Goal: Check status: Check status

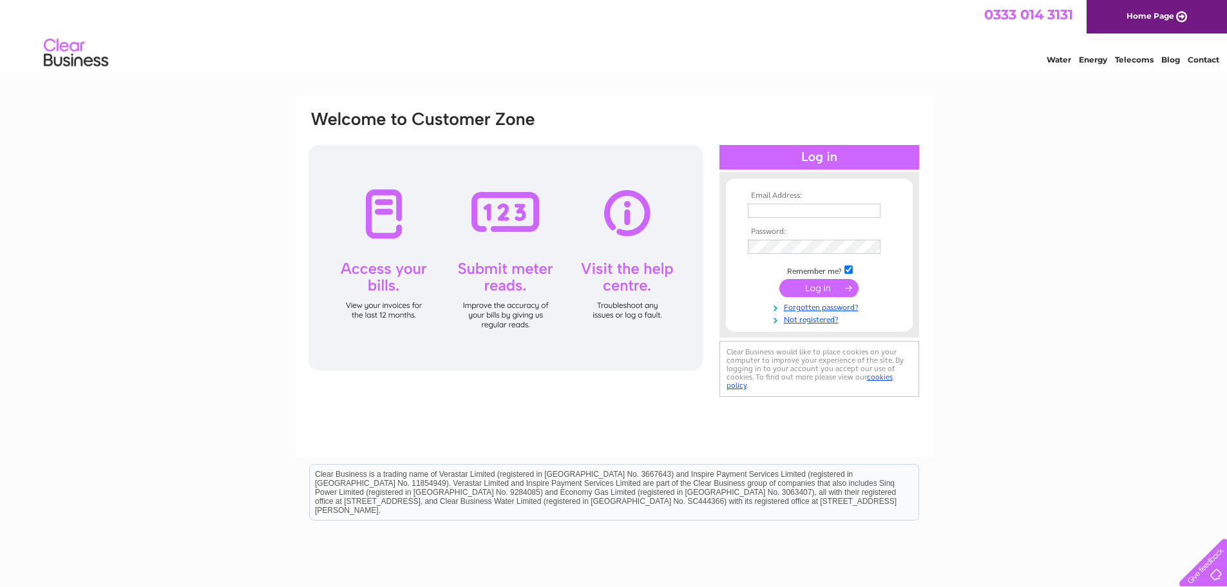
click at [789, 214] on input "text" at bounding box center [814, 211] width 133 height 14
type input "d-williams36@sky.com"
click at [794, 236] on tbody "Email Address: d-williams36@sky.com Password: Remember me?" at bounding box center [819, 257] width 149 height 133
click at [822, 287] on input "submit" at bounding box center [819, 288] width 79 height 18
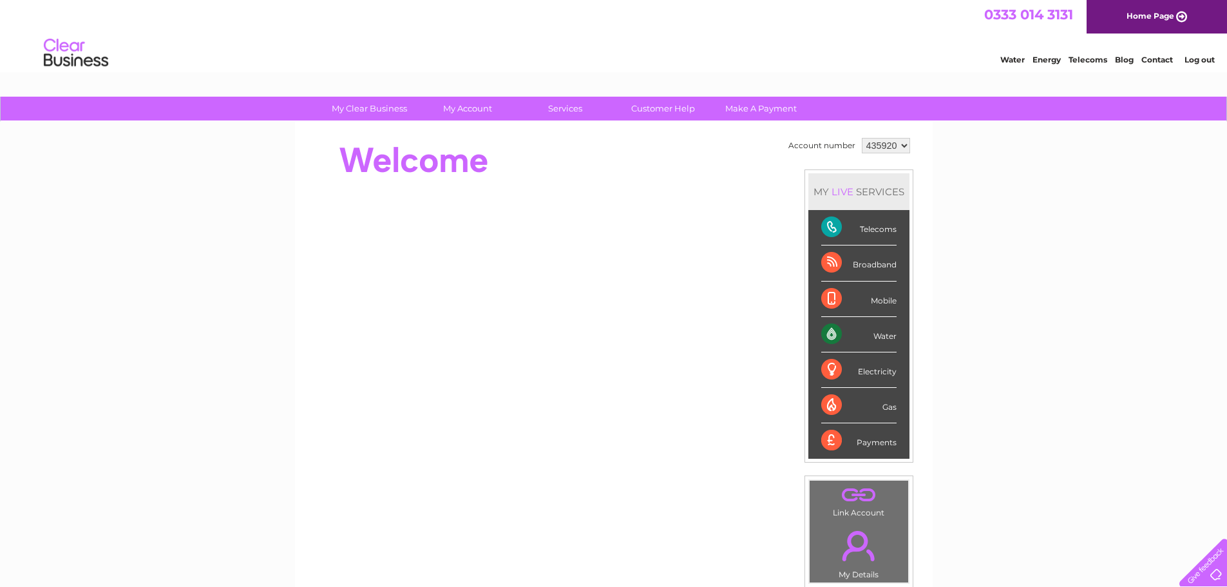
click at [1075, 346] on div "My Clear Business Login Details My Details My Preferences Link Account My Accou…" at bounding box center [613, 459] width 1227 height 724
click at [873, 235] on div "Telecoms" at bounding box center [859, 227] width 75 height 35
click at [874, 235] on div "Telecoms" at bounding box center [859, 227] width 75 height 35
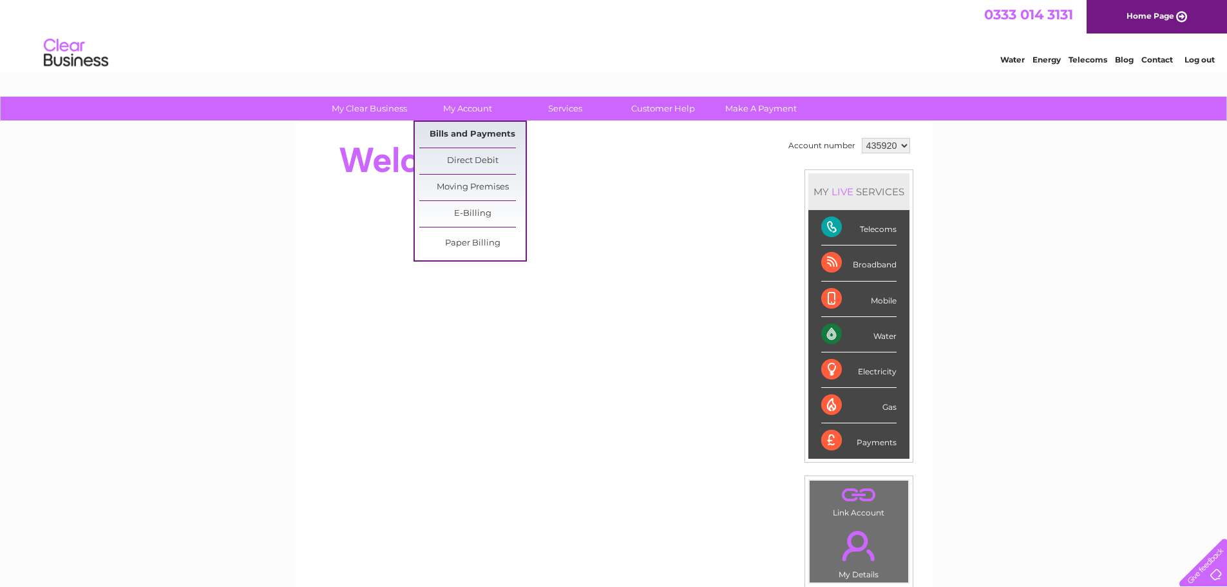
click at [492, 135] on link "Bills and Payments" at bounding box center [472, 135] width 106 height 26
click at [492, 133] on link "Bills and Payments" at bounding box center [472, 135] width 106 height 26
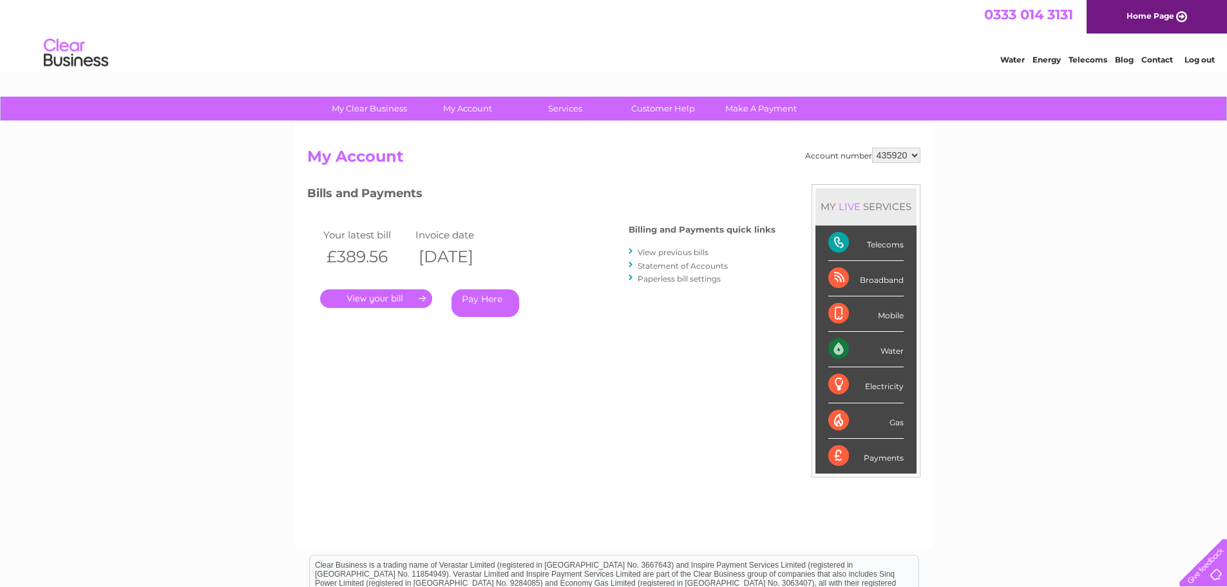
click at [399, 299] on link "." at bounding box center [376, 298] width 112 height 19
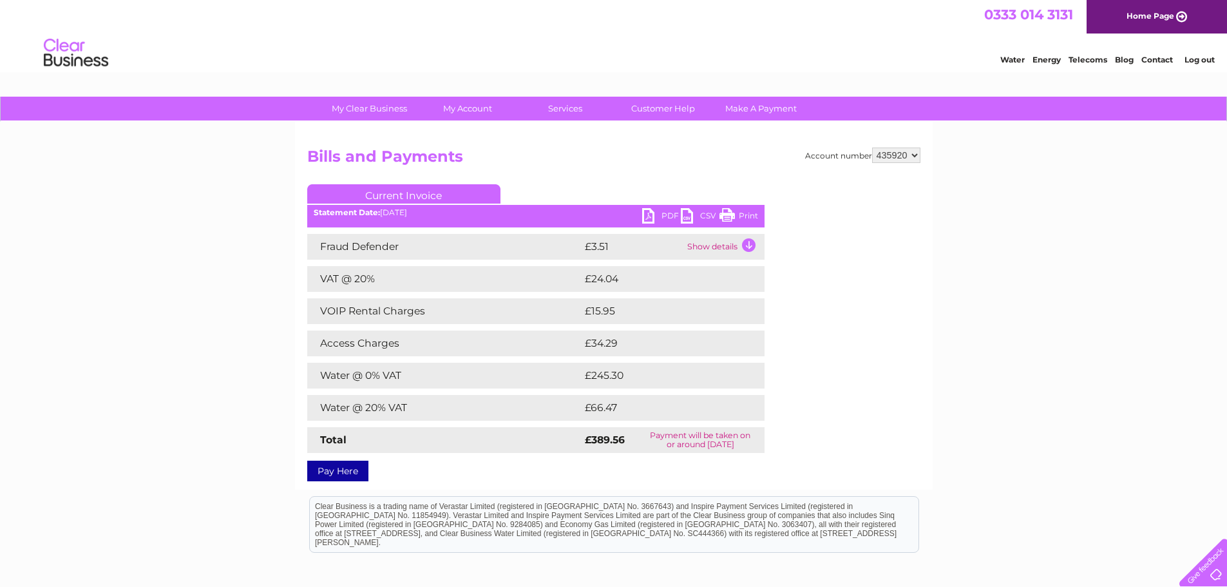
click at [404, 297] on div "Fraud Defender £3.51 Show details Your service itemisation is loading. This cou…" at bounding box center [535, 343] width 457 height 219
click at [1035, 376] on div "My Clear Business Login Details My Details My Preferences Link Account My Accou…" at bounding box center [613, 403] width 1227 height 613
